Goal: Complete application form

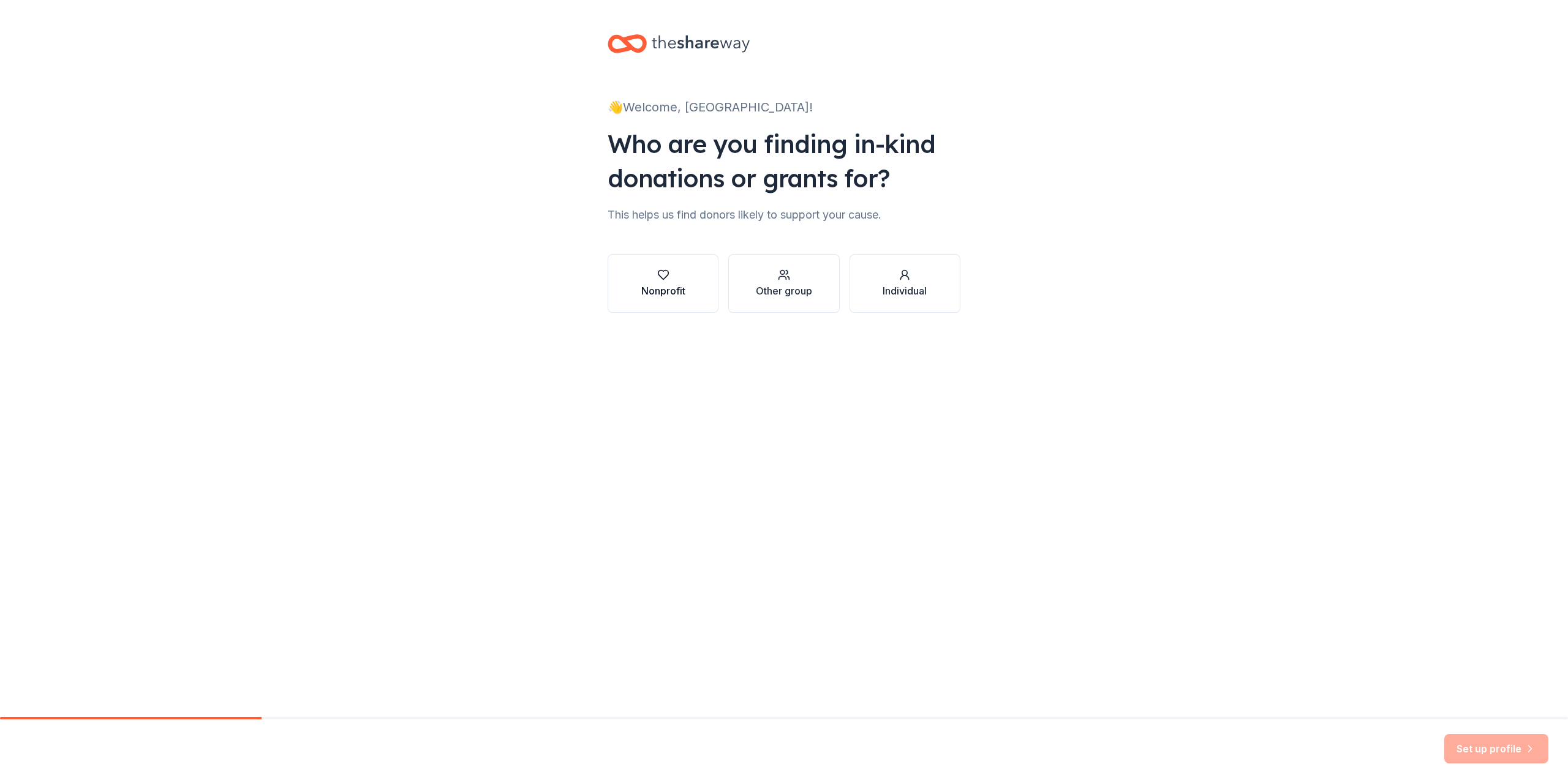
click at [649, 274] on div "button" at bounding box center [663, 275] width 44 height 12
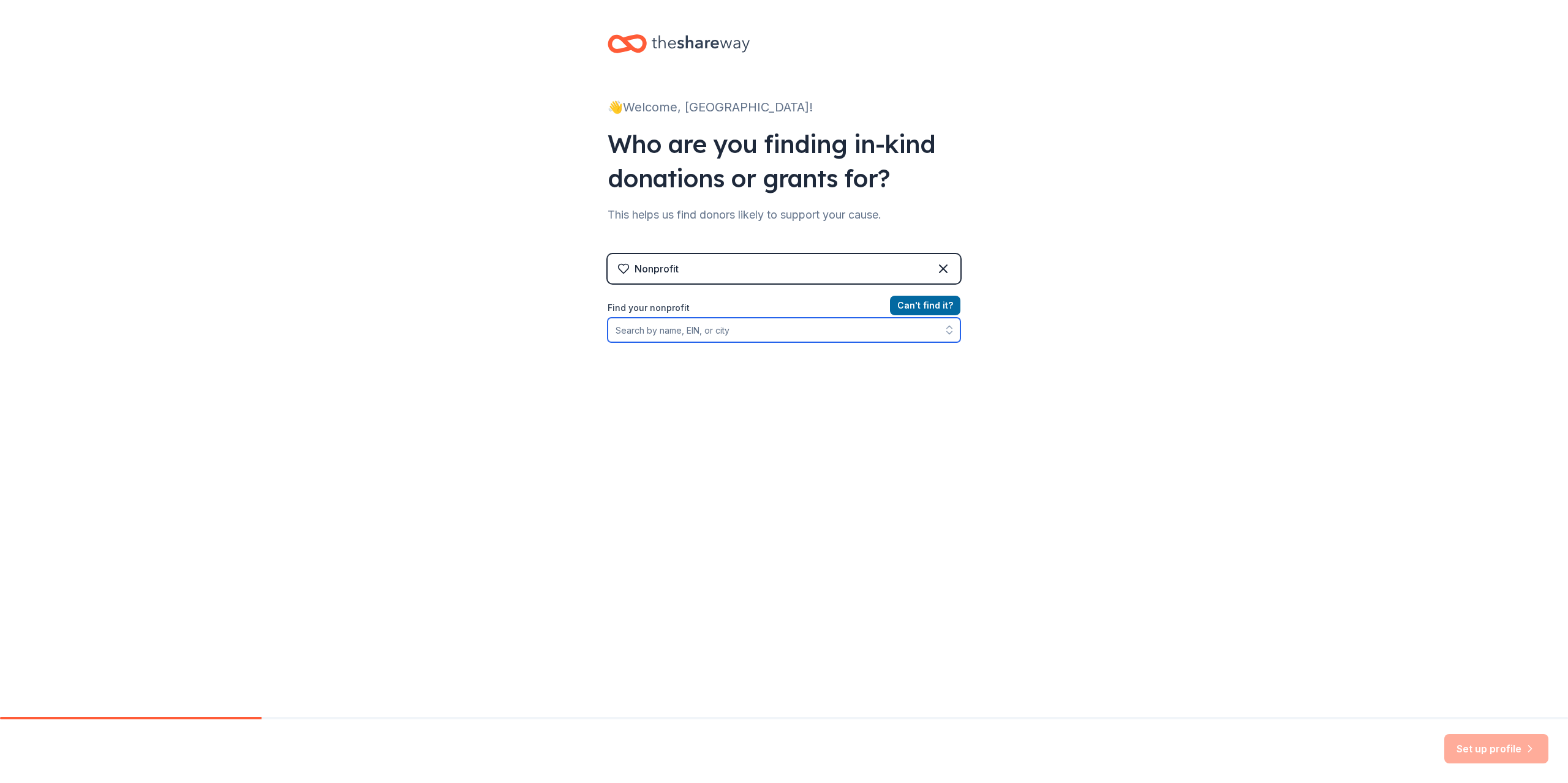
click at [648, 324] on input "Find your nonprofit" at bounding box center [784, 329] width 353 height 24
drag, startPoint x: 799, startPoint y: 340, endPoint x: 671, endPoint y: 319, distance: 129.7
click at [669, 321] on input "[GEOGRAPHIC_DATA]" at bounding box center [784, 329] width 353 height 24
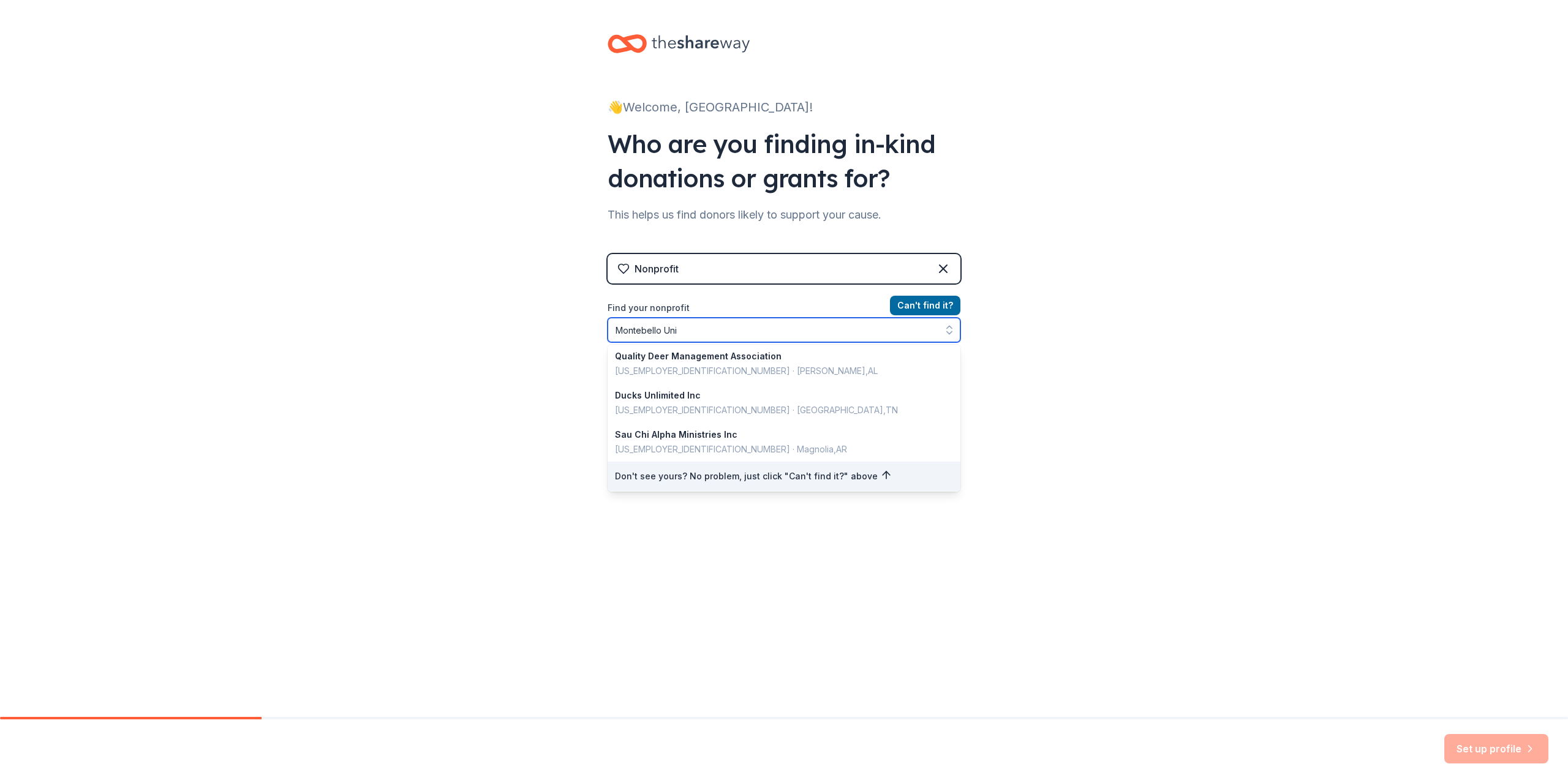
scroll to position [161, 0]
drag, startPoint x: 701, startPoint y: 339, endPoint x: 665, endPoint y: 334, distance: 36.3
click at [665, 334] on input "Montebello Uni" at bounding box center [784, 329] width 353 height 24
type input "Montebello"
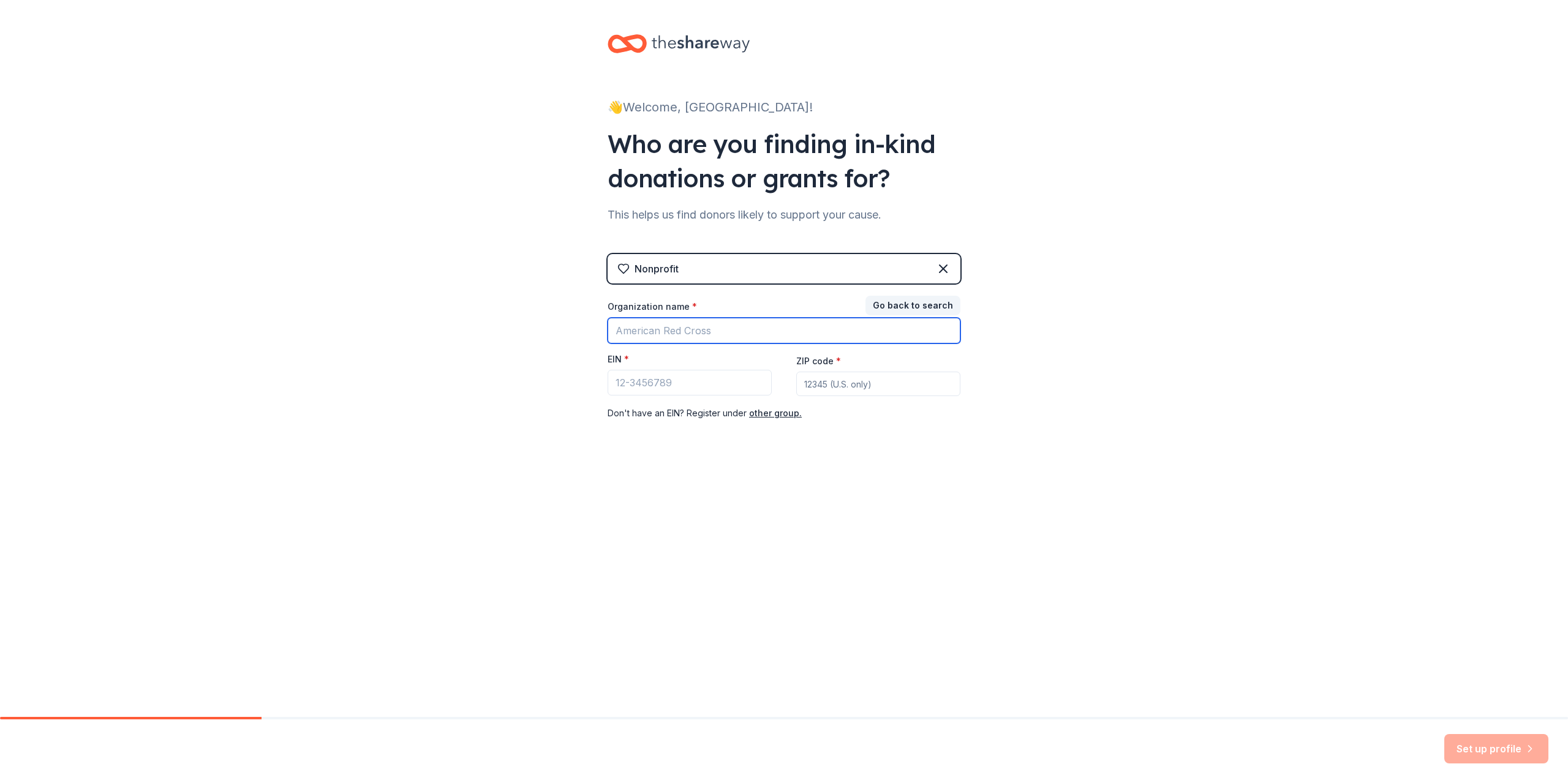
click at [661, 324] on input "Organization name *" at bounding box center [784, 330] width 353 height 25
type input "<"
type input "[GEOGRAPHIC_DATA]"
click at [680, 375] on input "EIN *" at bounding box center [689, 383] width 164 height 25
click at [824, 383] on input "ZIP code *" at bounding box center [878, 383] width 164 height 24
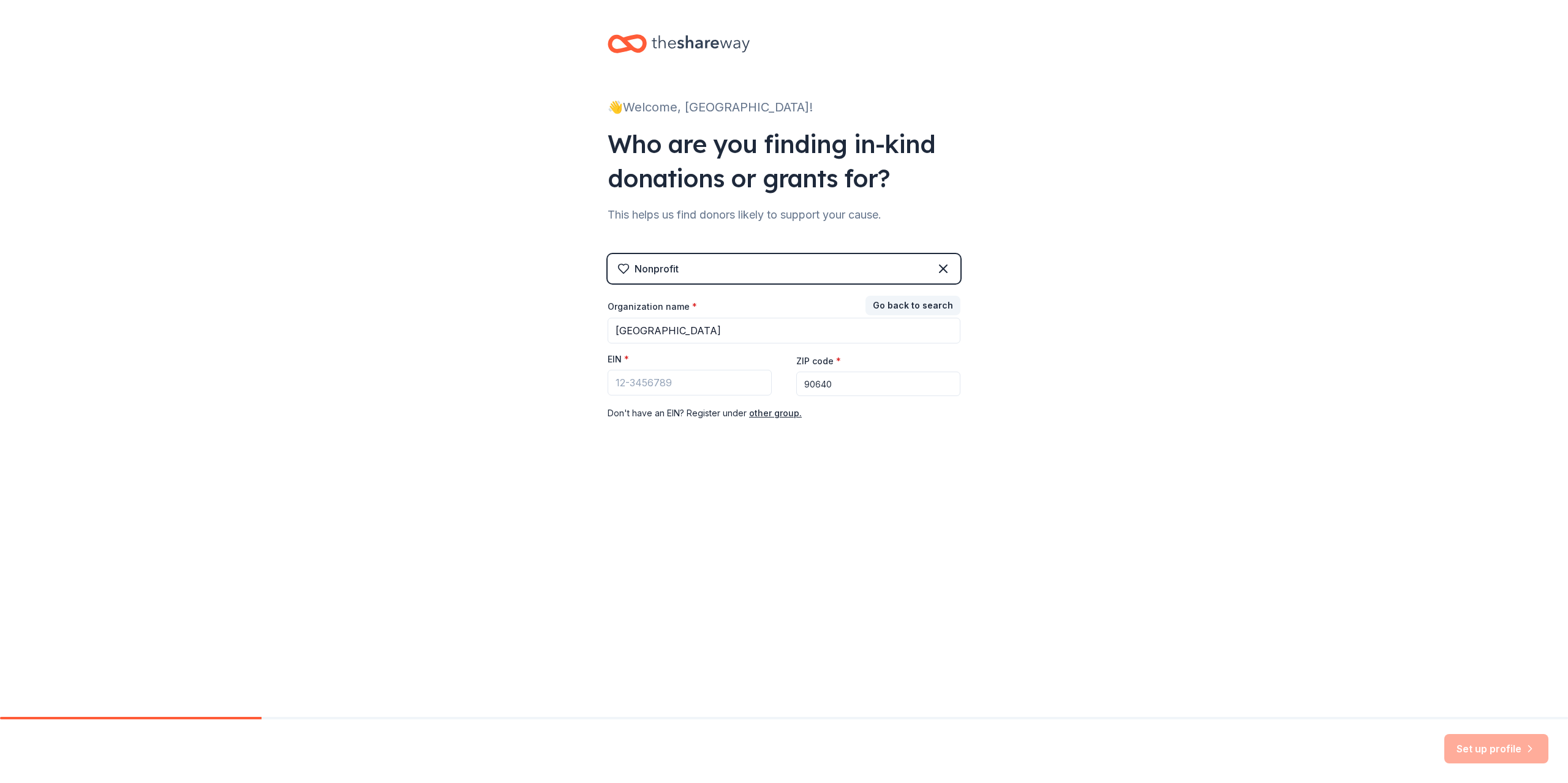
type input "90640"
